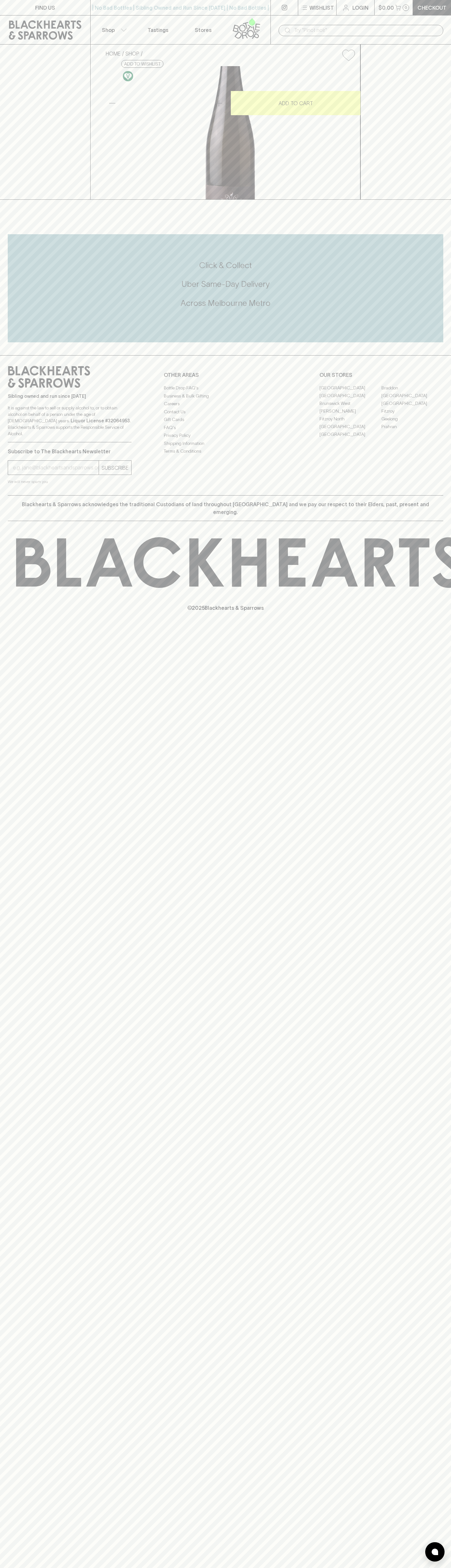
click at [268, 3] on div "| No Bad Bottles | Sibling Owned and Run Since [DATE] | No Bad Bottles | Siblin…" at bounding box center [180, 8] width 181 height 15
click at [446, 200] on div "HOME SHOP Groiss Gemitscher Satz Braitenpuechtorff 2022 $40.00 Add to wishlist …" at bounding box center [226, 122] width 451 height 155
click at [388, 1567] on html "FIND US | No Bad Bottles | Sibling Owned and Run Since [DATE] | No Bad Bottles …" at bounding box center [226, 784] width 451 height 1568
click at [11, 1283] on div "FIND US | No Bad Bottles | Sibling Owned and Run Since 2006 | No Bad Bottles | …" at bounding box center [226, 784] width 451 height 1568
